Goal: Transaction & Acquisition: Purchase product/service

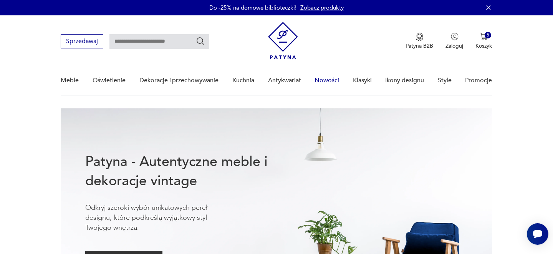
click at [328, 76] on link "Nowości" at bounding box center [327, 81] width 25 height 30
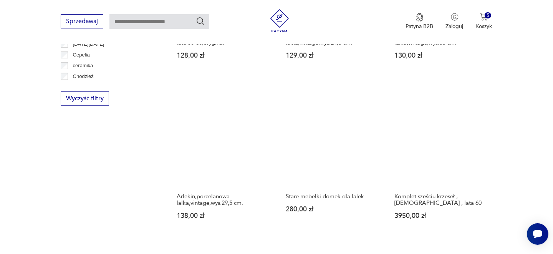
scroll to position [495, 0]
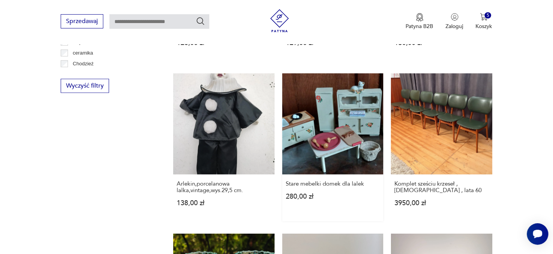
click at [328, 113] on link "Stare mebelki domek dla lalek 280,00 zł" at bounding box center [332, 147] width 101 height 148
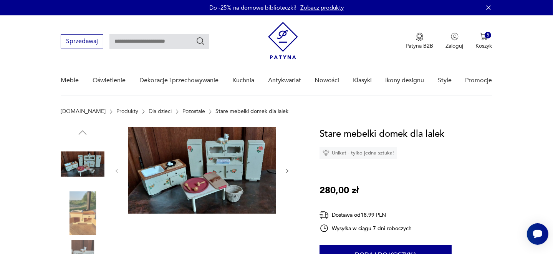
click at [242, 163] on img at bounding box center [202, 170] width 148 height 87
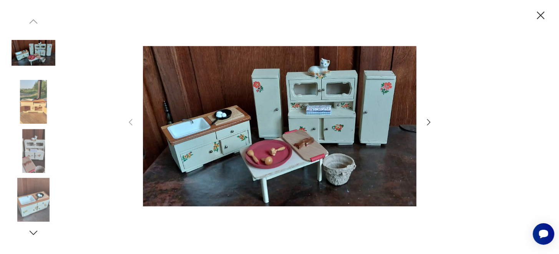
click at [242, 163] on img at bounding box center [279, 126] width 273 height 203
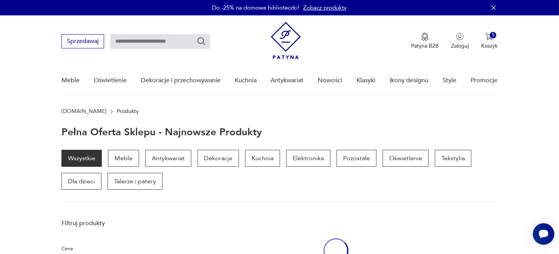
scroll to position [495, 0]
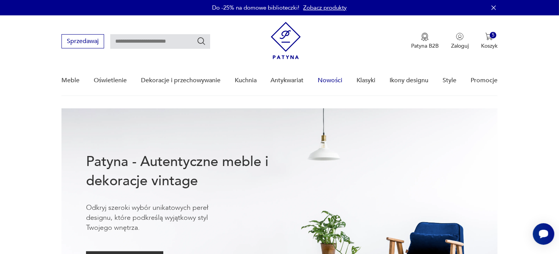
click at [338, 80] on link "Nowości" at bounding box center [330, 81] width 25 height 30
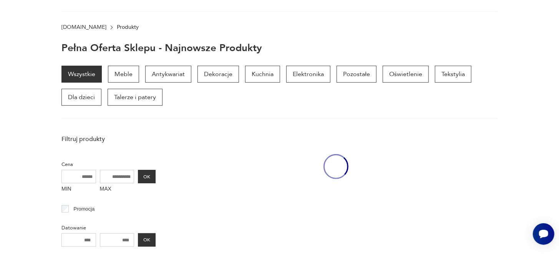
scroll to position [99, 0]
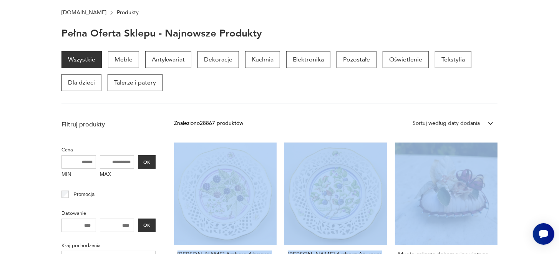
drag, startPoint x: 517, startPoint y: 133, endPoint x: 515, endPoint y: 93, distance: 40.0
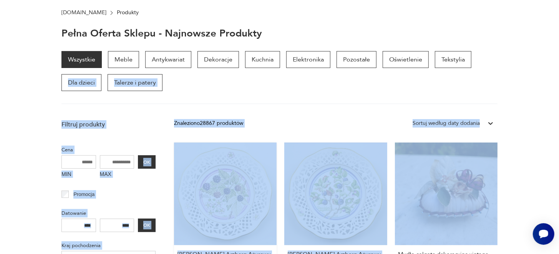
click at [224, 172] on link "[PERSON_NAME] Arzberg Ażurowy talerz botaniczny Jeżyna (3) 90,00 zł" at bounding box center [225, 221] width 103 height 156
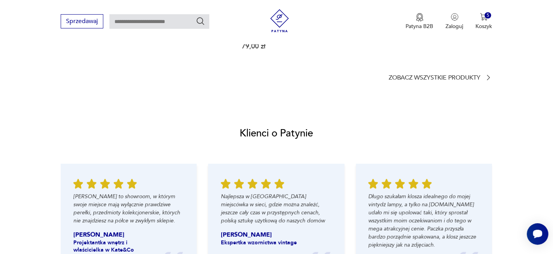
scroll to position [792, 0]
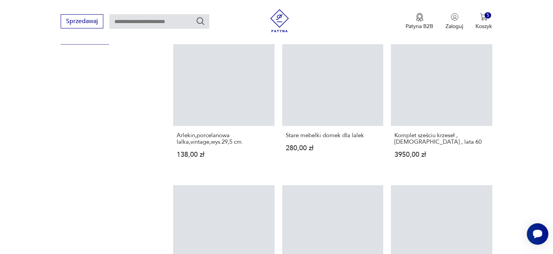
scroll to position [1220, 0]
